Goal: Complete application form

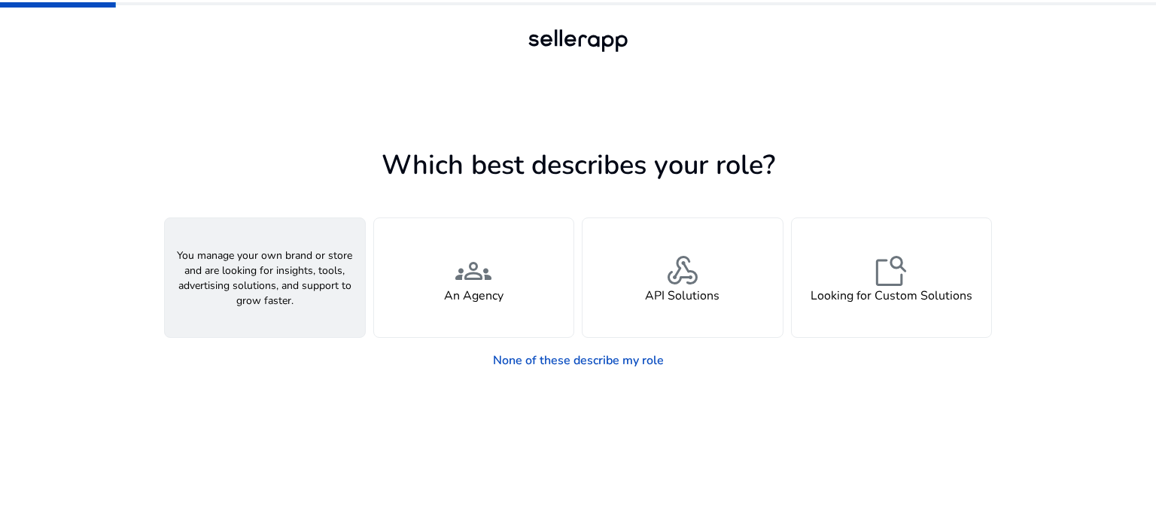
click at [276, 278] on span "person" at bounding box center [265, 271] width 36 height 36
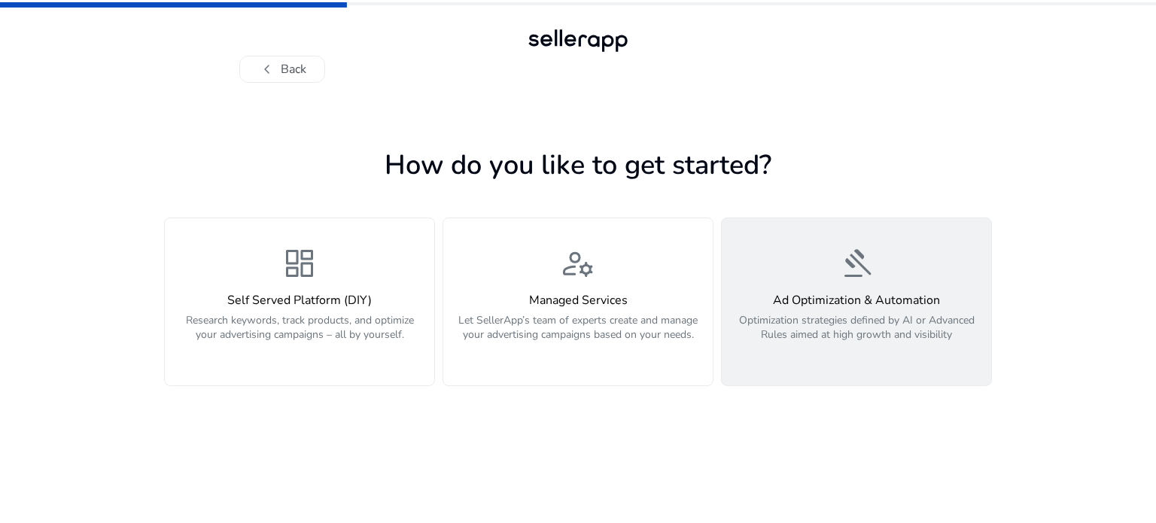
click at [779, 279] on div "gavel Ad Optimization & Automation Optimization strategies defined by AI or Adv…" at bounding box center [856, 301] width 251 height 113
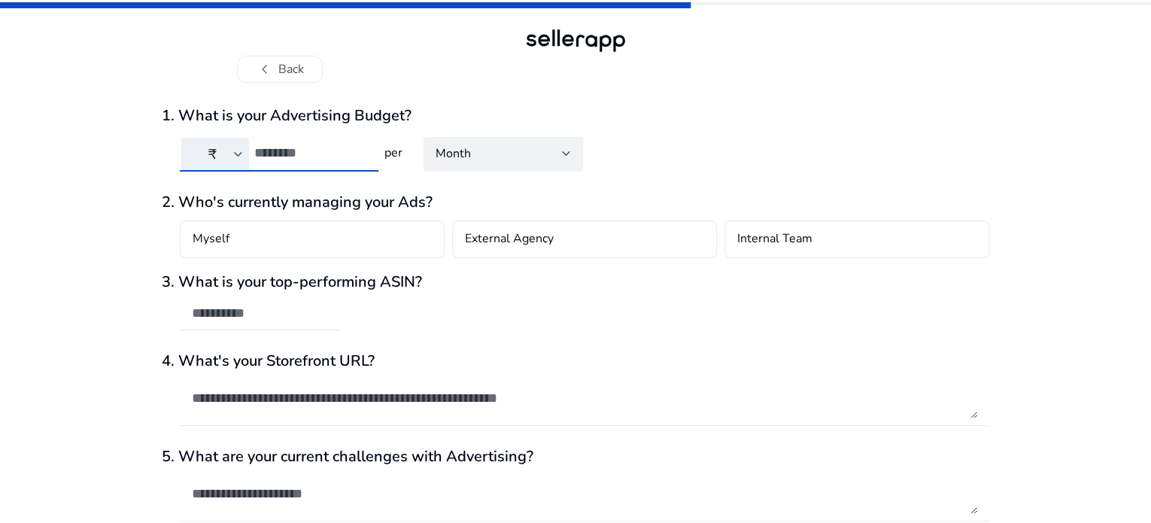
click at [296, 148] on input "number" at bounding box center [310, 152] width 112 height 17
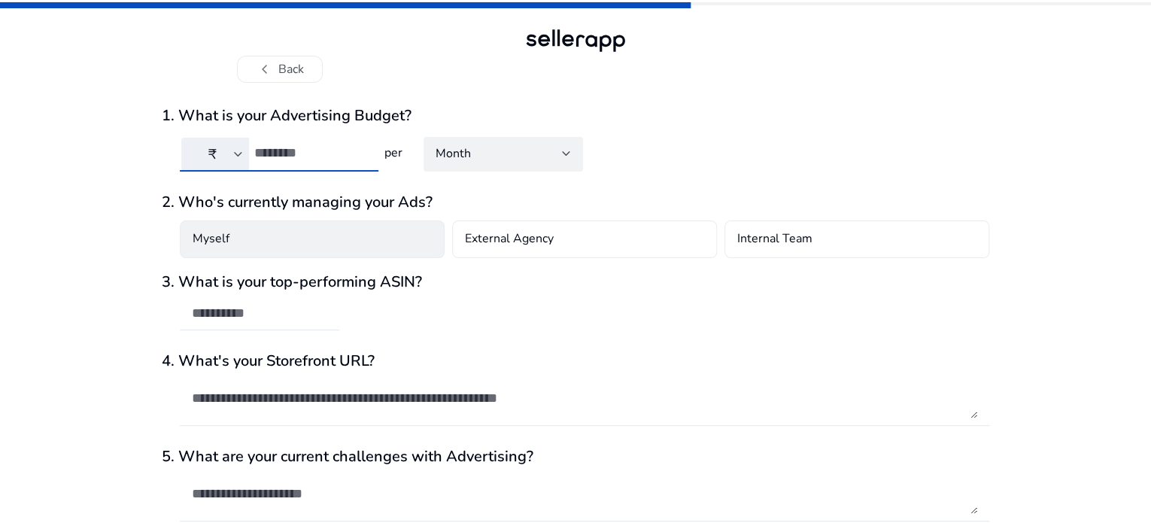
click at [238, 252] on div "Myself" at bounding box center [312, 239] width 265 height 38
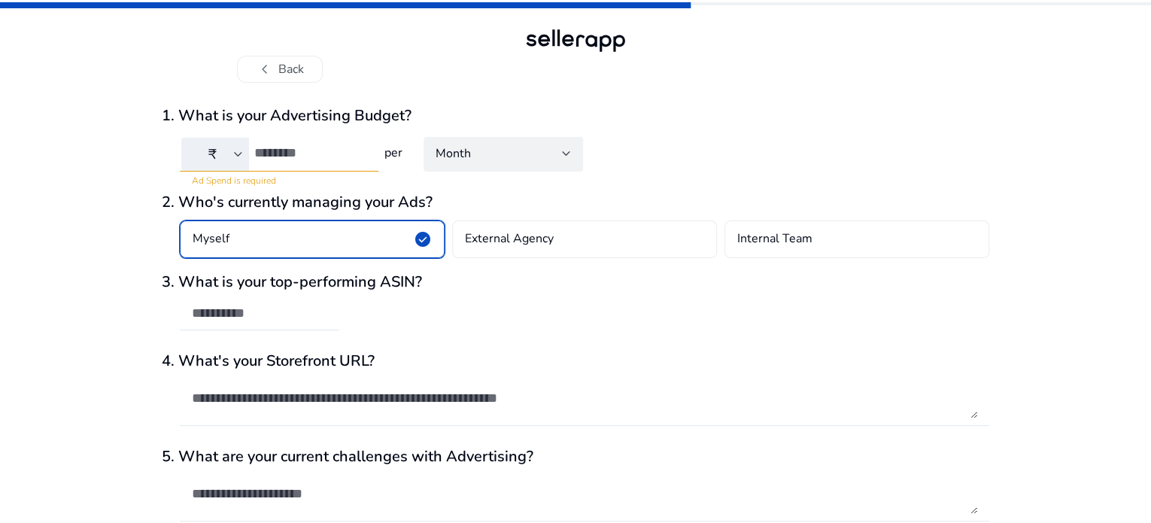
scroll to position [65, 0]
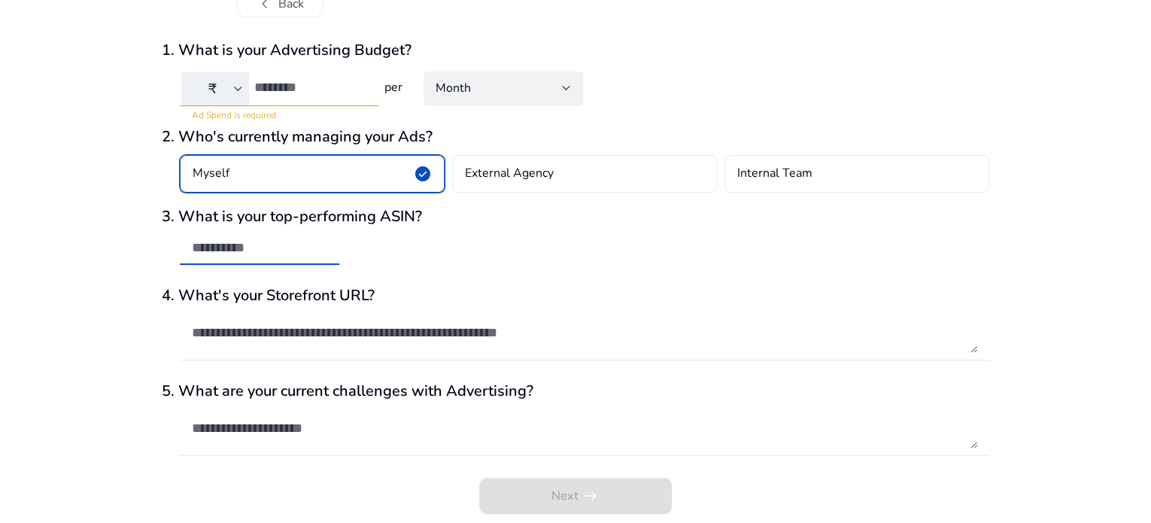
click at [220, 245] on input "text" at bounding box center [259, 247] width 135 height 17
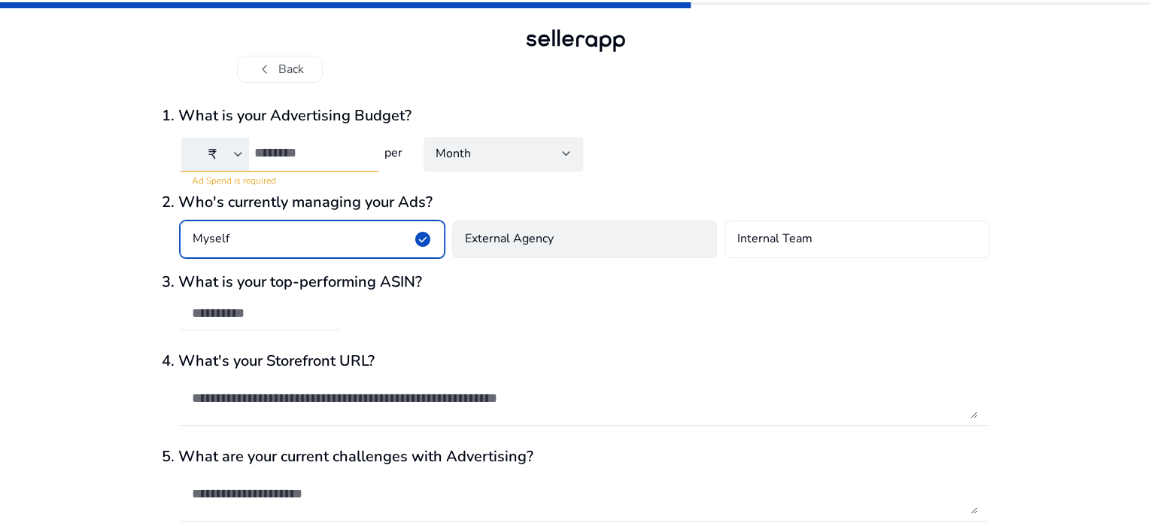
click at [524, 244] on h4 "External Agency" at bounding box center [509, 239] width 89 height 18
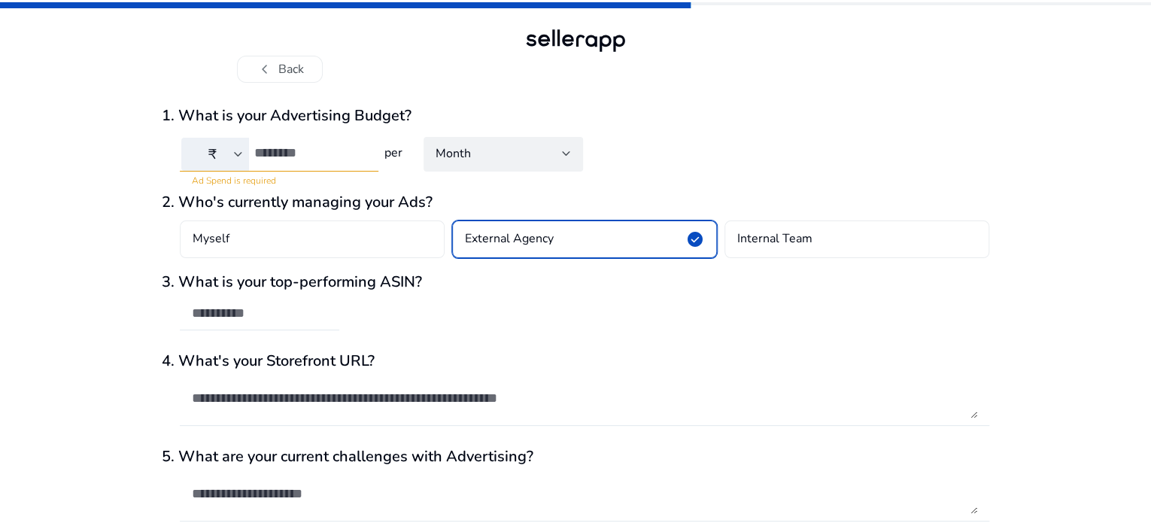
click at [524, 244] on h4 "External Agency" at bounding box center [509, 239] width 89 height 18
click at [749, 231] on h4 "Internal Team" at bounding box center [774, 239] width 75 height 18
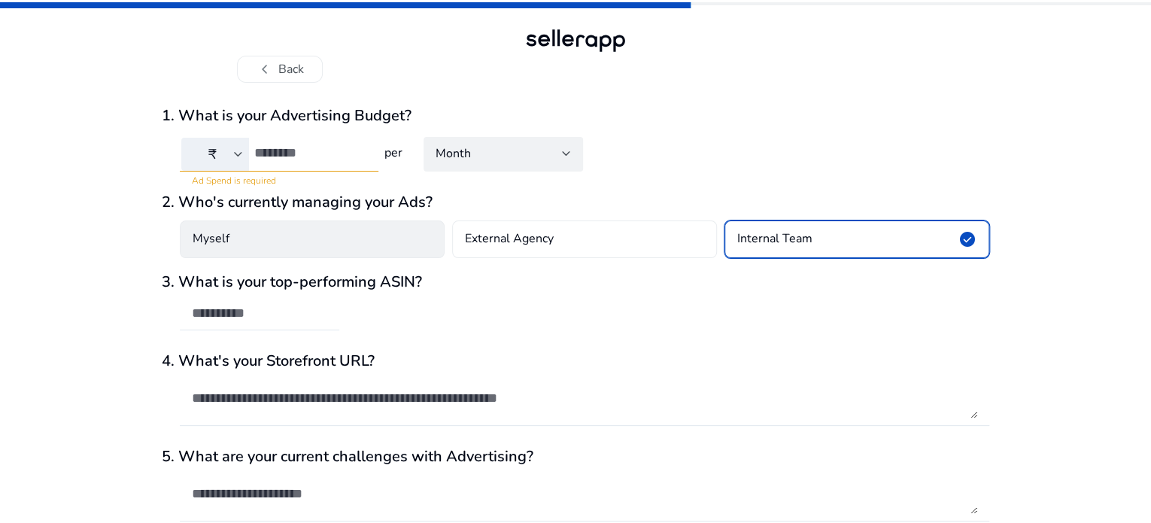
click at [285, 244] on div "Myself" at bounding box center [312, 239] width 265 height 38
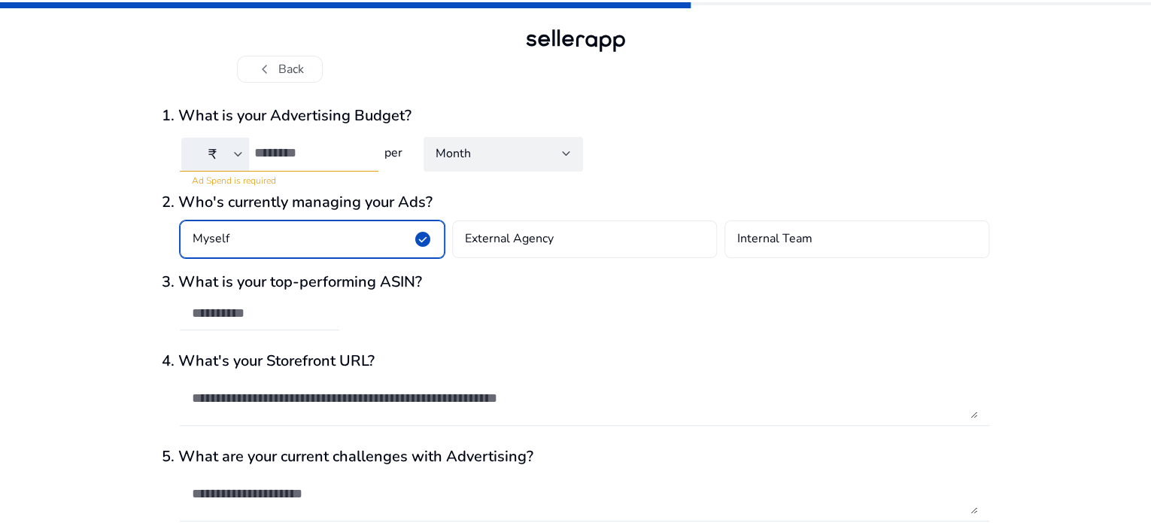
scroll to position [65, 0]
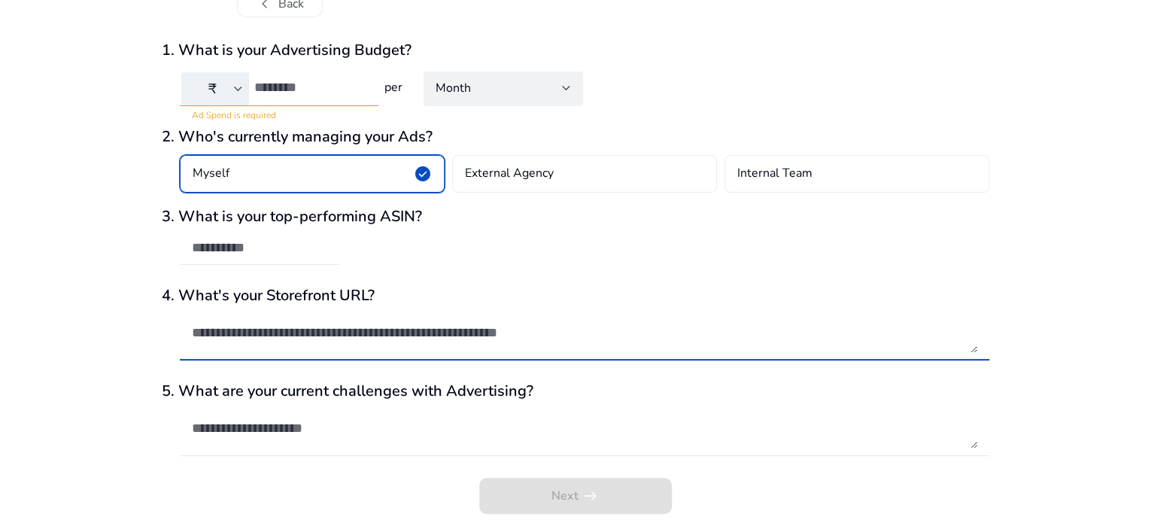
click at [283, 342] on textarea at bounding box center [584, 332] width 785 height 41
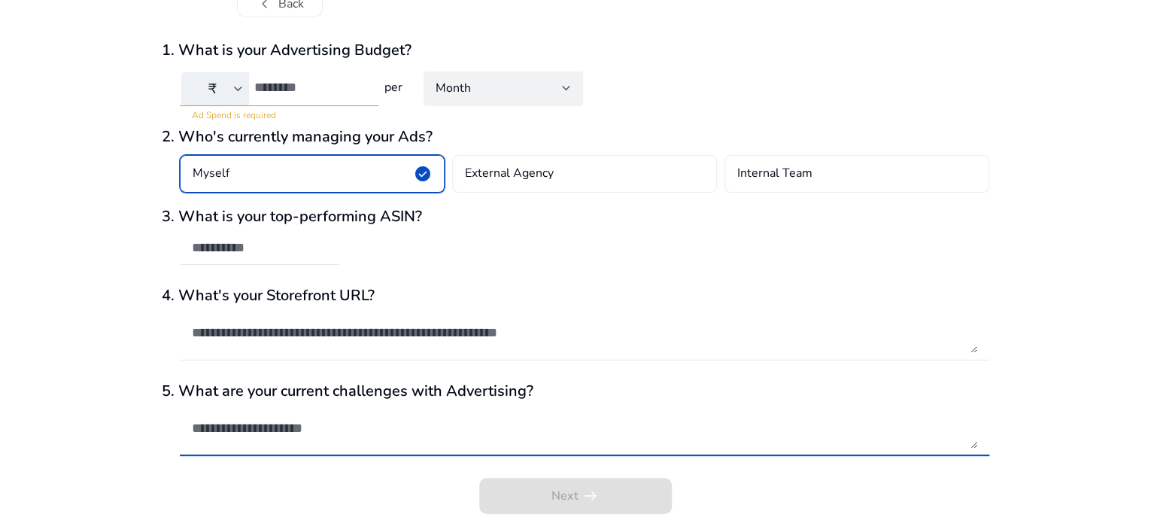
click at [308, 433] on textarea at bounding box center [584, 428] width 785 height 41
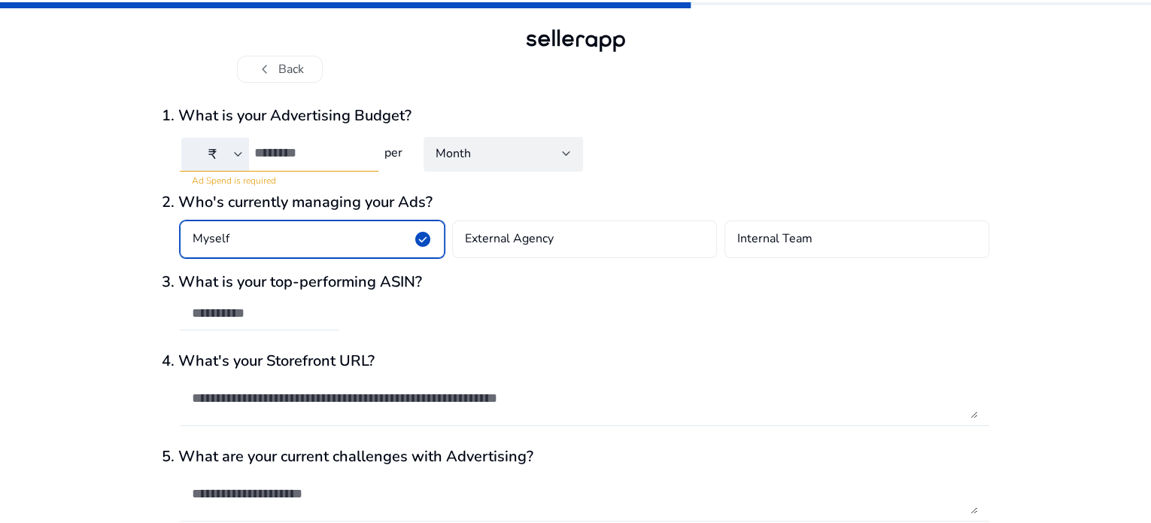
click at [759, 169] on div "₹ Ad Spend is required per Month" at bounding box center [576, 159] width 828 height 56
